Goal: Information Seeking & Learning: Learn about a topic

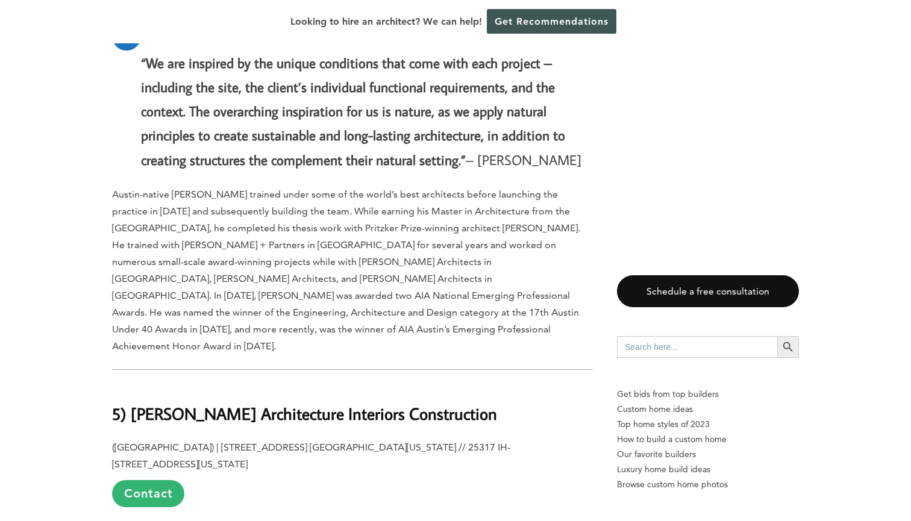
scroll to position [4347, 0]
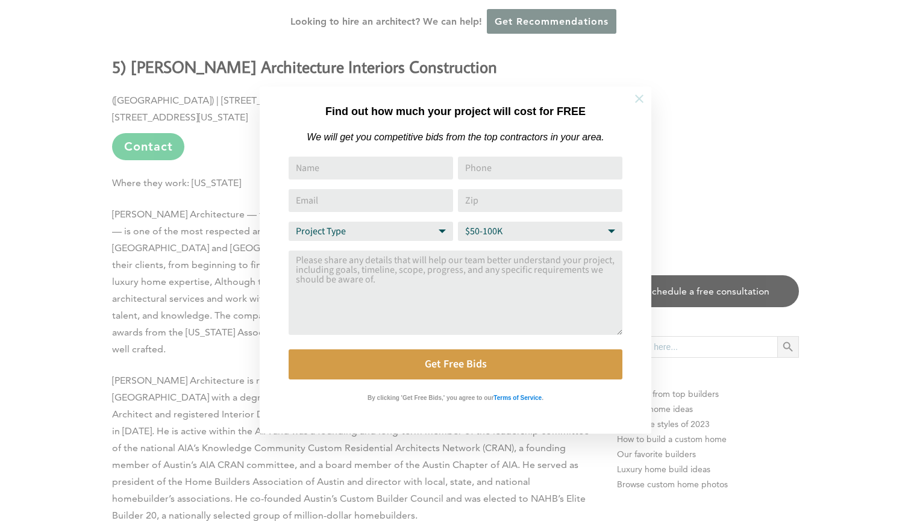
click at [637, 99] on icon at bounding box center [639, 98] width 13 height 13
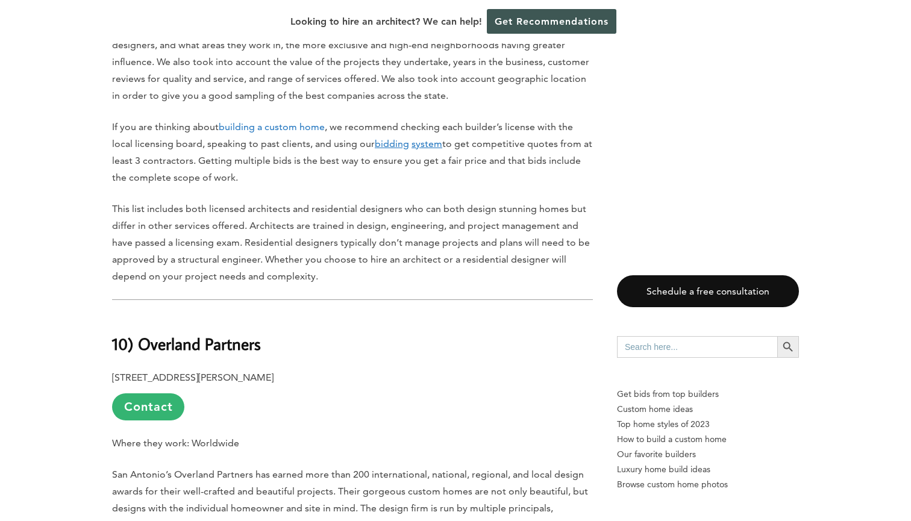
scroll to position [1023, 0]
click at [261, 121] on link "building a custom home" at bounding box center [272, 126] width 106 height 11
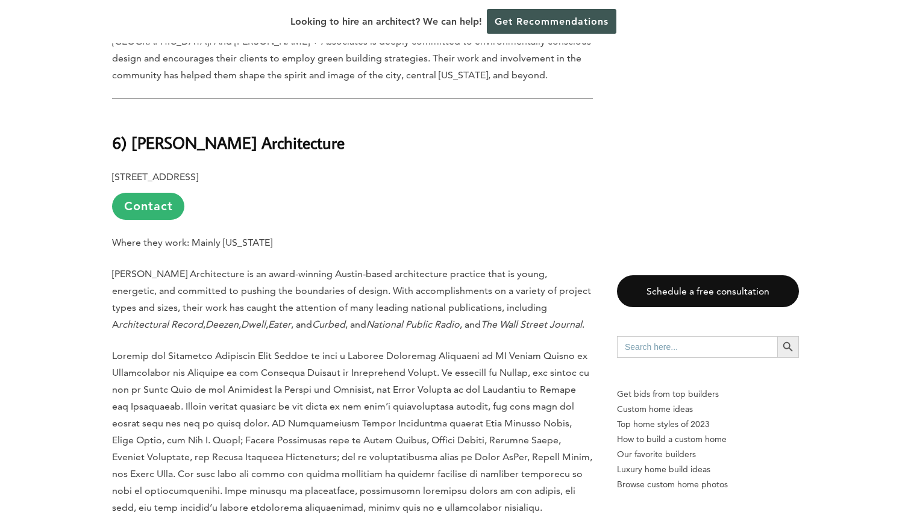
scroll to position [3469, 0]
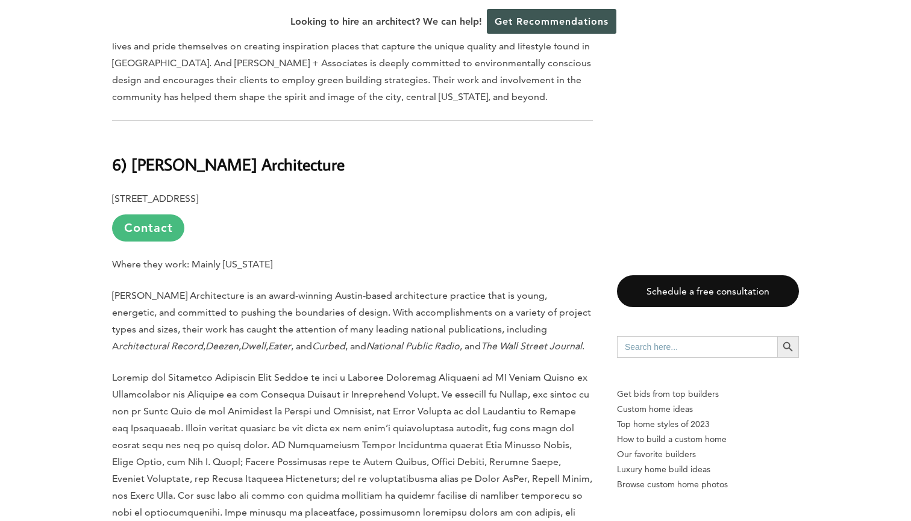
click at [155, 215] on link "Contact" at bounding box center [148, 228] width 72 height 27
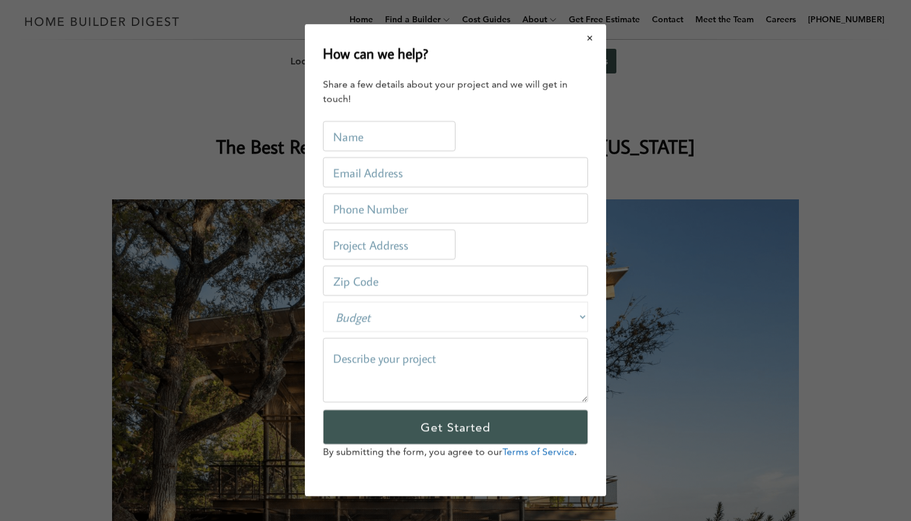
click at [594, 36] on button "Close modal" at bounding box center [590, 37] width 32 height 25
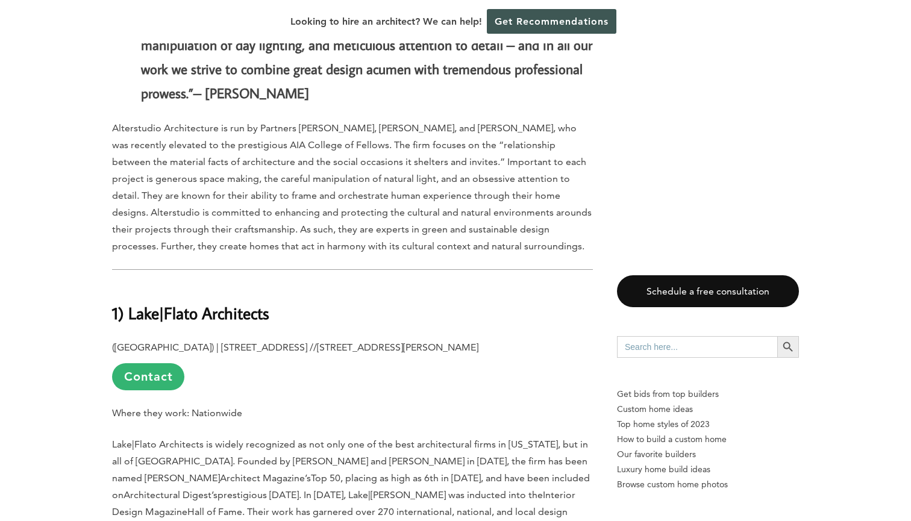
scroll to position [6714, 0]
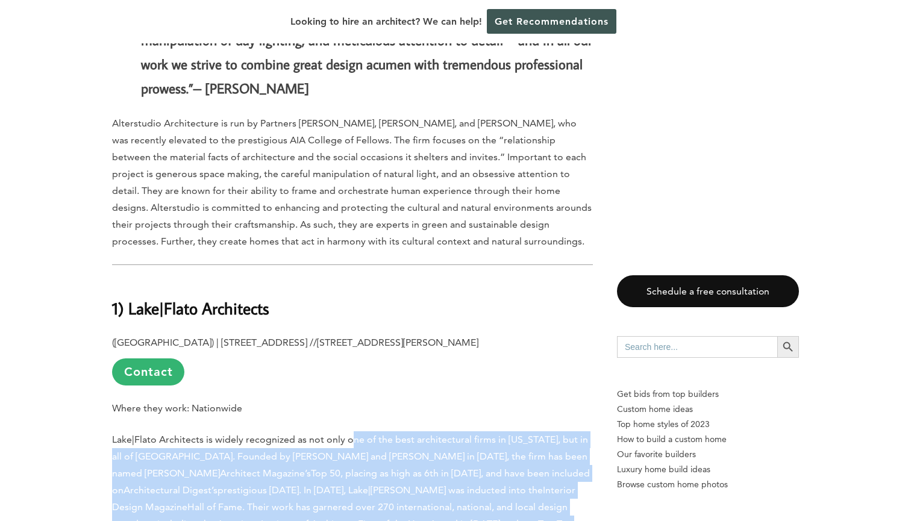
drag, startPoint x: 349, startPoint y: 212, endPoint x: 389, endPoint y: 294, distance: 91.1
click at [389, 431] on p "Lake|Flato Architects is widely recognized as not only one of the best architec…" at bounding box center [352, 515] width 481 height 169
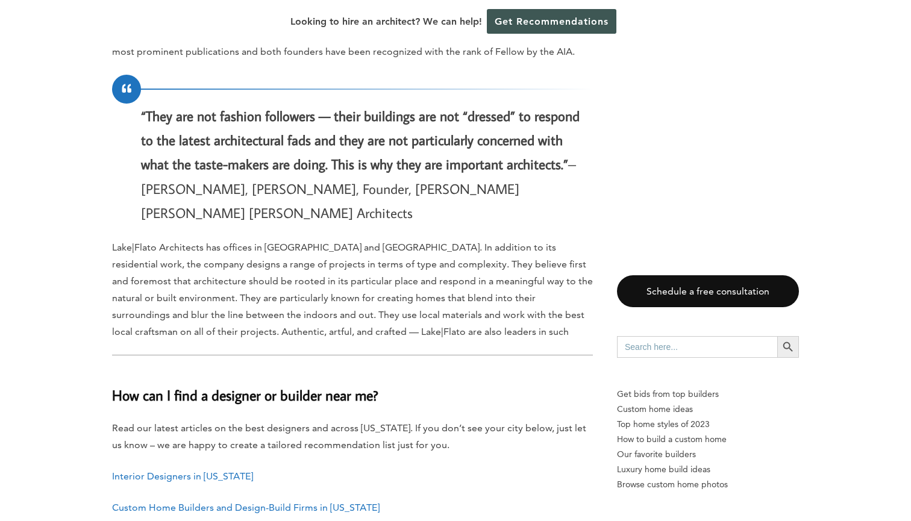
scroll to position [7255, 0]
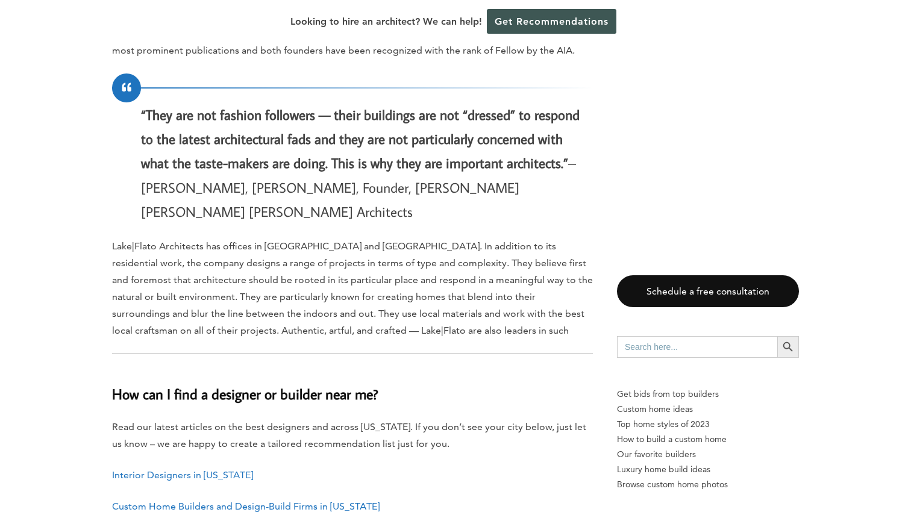
click at [177, 469] on link "Interior Designers in Texas" at bounding box center [182, 474] width 141 height 11
click at [183, 501] on link "Custom Home Builders and Design-Build Firms in [US_STATE]" at bounding box center [246, 506] width 268 height 11
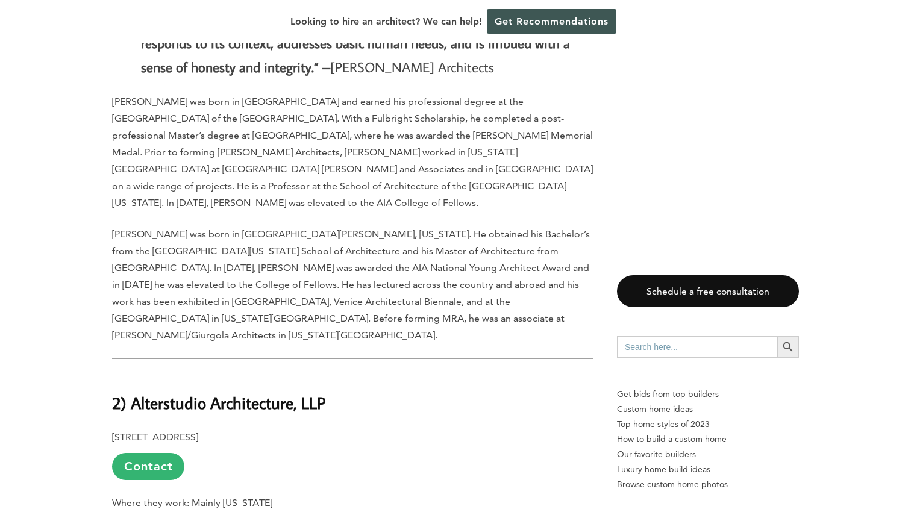
scroll to position [5915, 0]
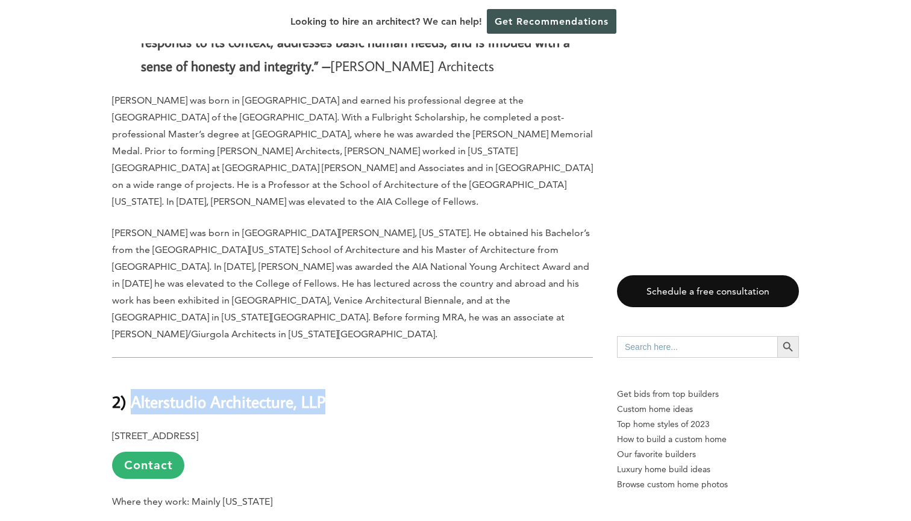
drag, startPoint x: 356, startPoint y: 171, endPoint x: 133, endPoint y: 172, distance: 222.9
click at [133, 372] on h2 "2) Alterstudio Architecture, LLP" at bounding box center [352, 393] width 481 height 42
copy b "Alterstudio Architecture, LLP"
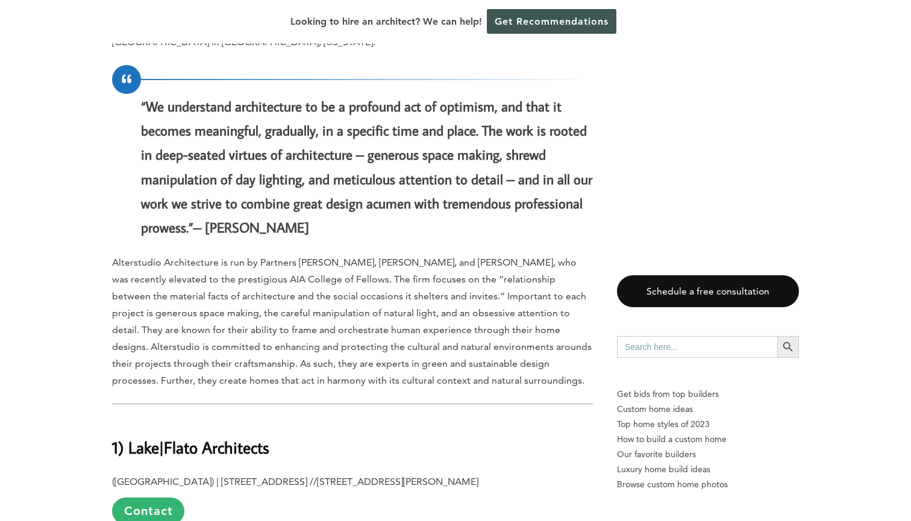
scroll to position [6653, 0]
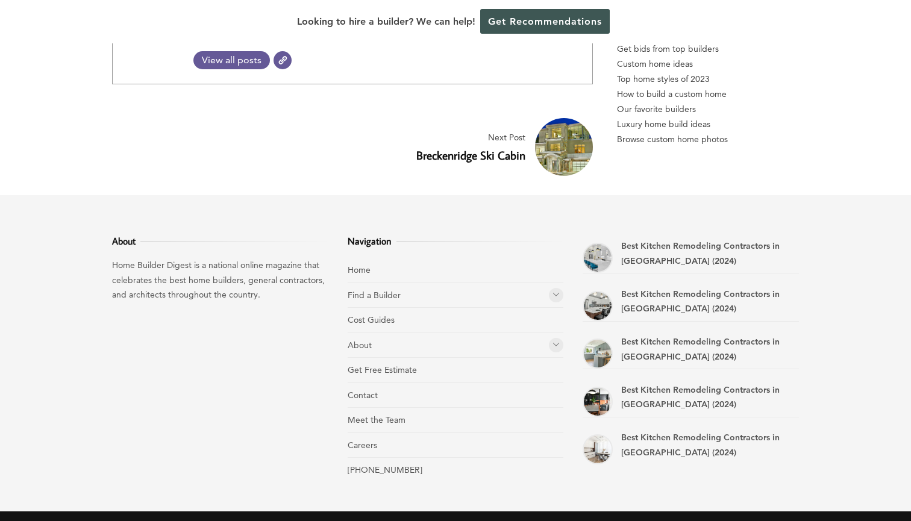
scroll to position [8282, 0]
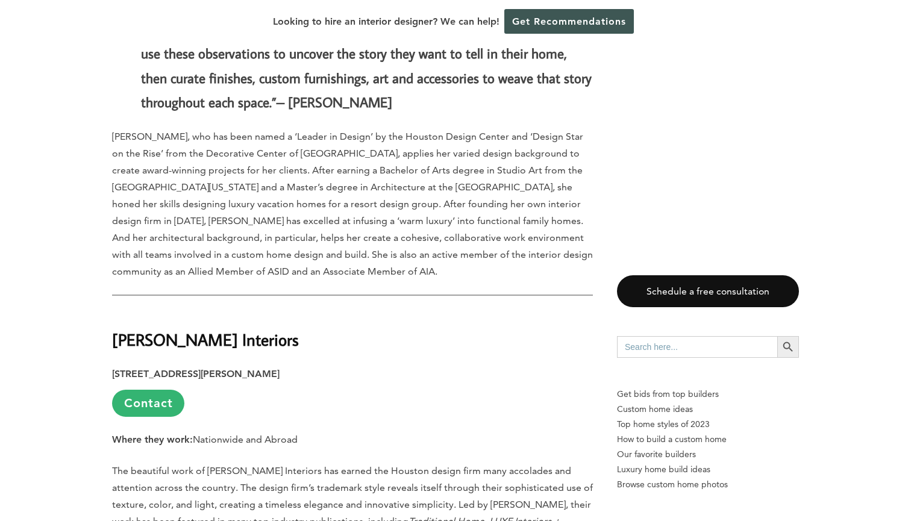
scroll to position [4417, 0]
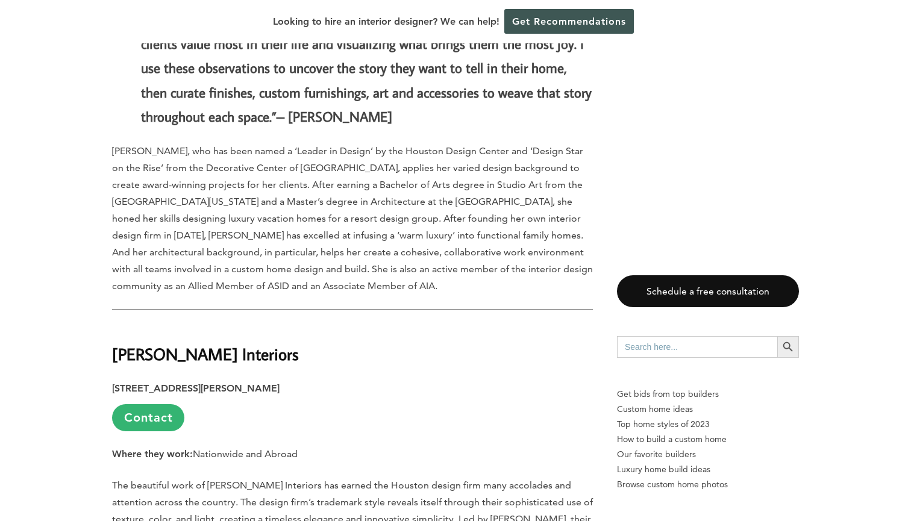
drag, startPoint x: 293, startPoint y: 208, endPoint x: 107, endPoint y: 207, distance: 186.2
copy strong "Marie Flanigan Interiors"
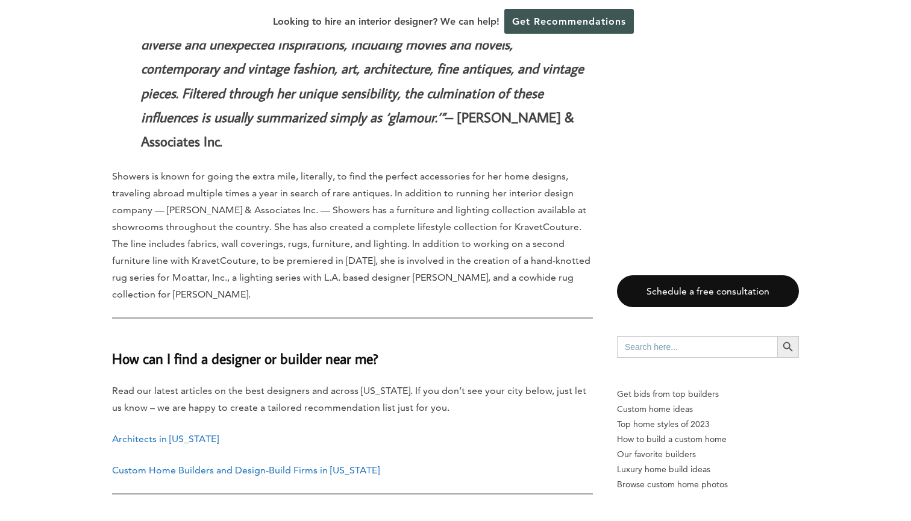
scroll to position [6950, 0]
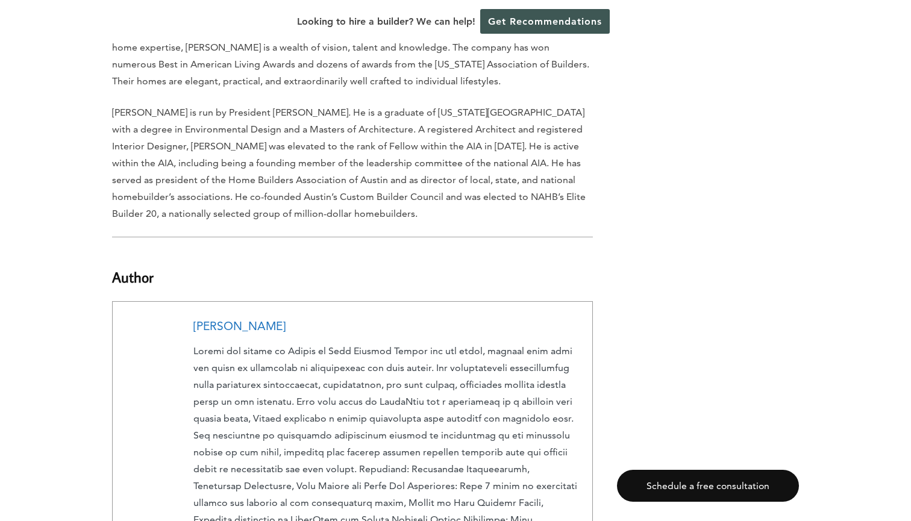
scroll to position [7601, 0]
